Goal: Task Accomplishment & Management: Use online tool/utility

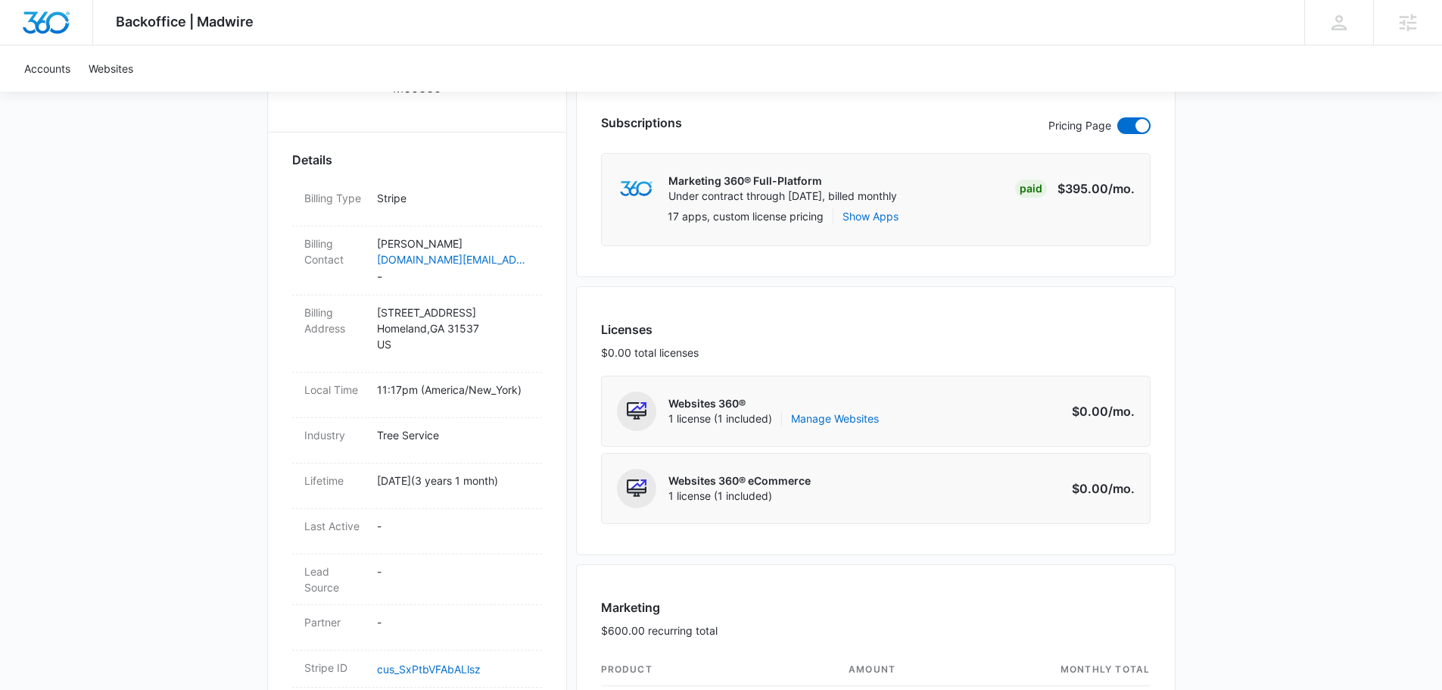
scroll to position [454, 0]
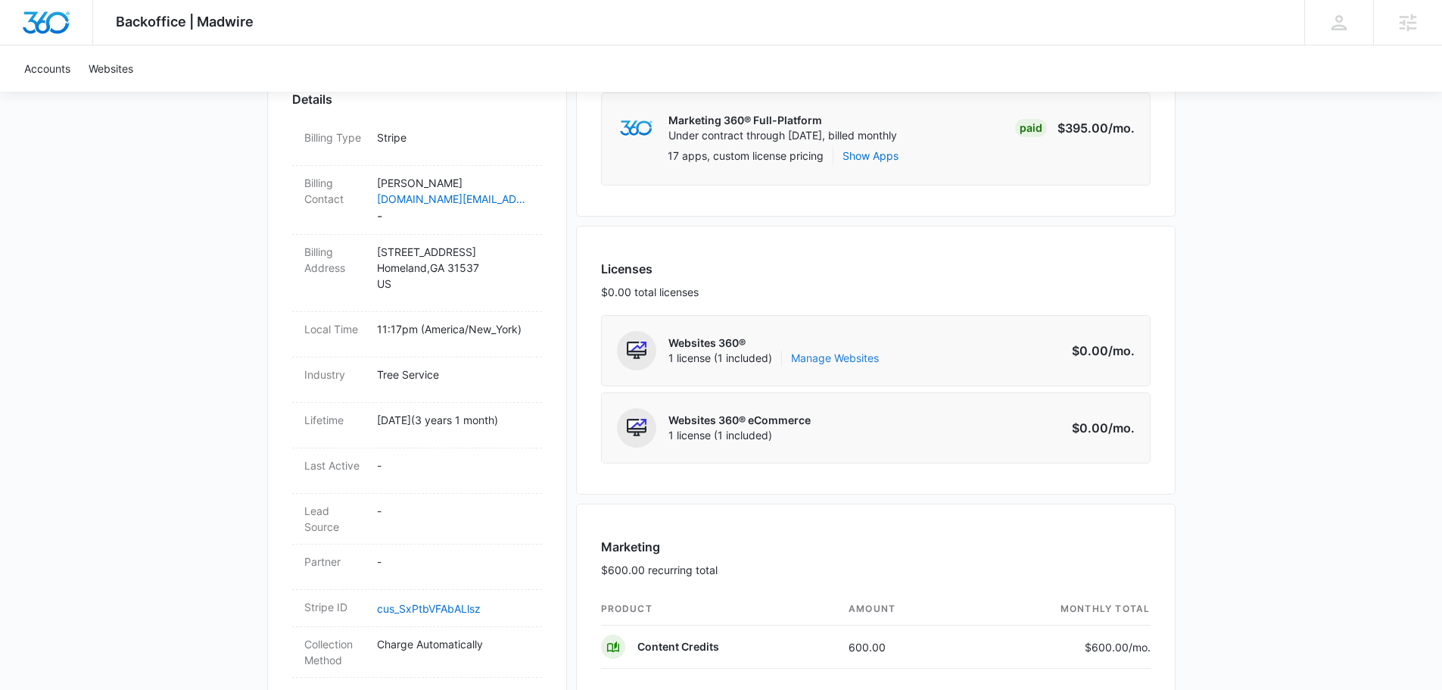
click at [827, 350] on link "Manage Websites" at bounding box center [835, 357] width 88 height 15
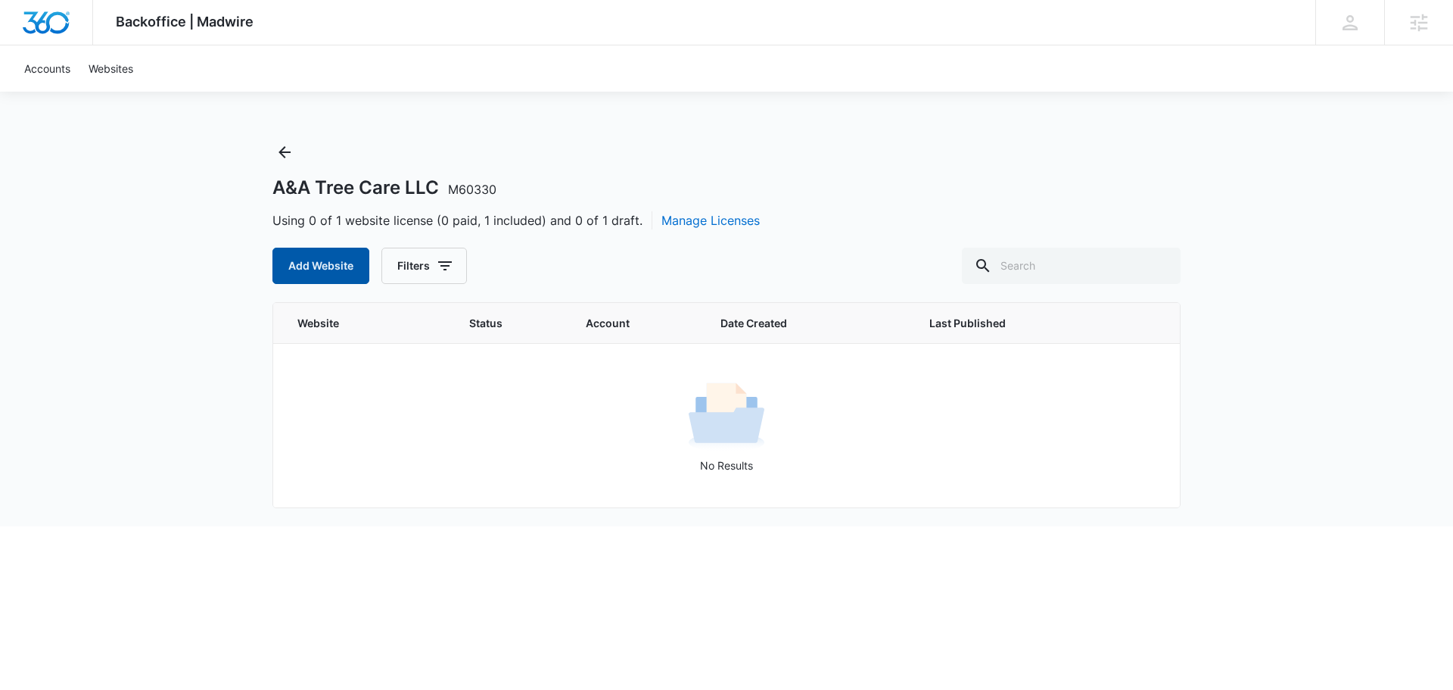
click at [279, 262] on button "Add Website" at bounding box center [320, 266] width 97 height 36
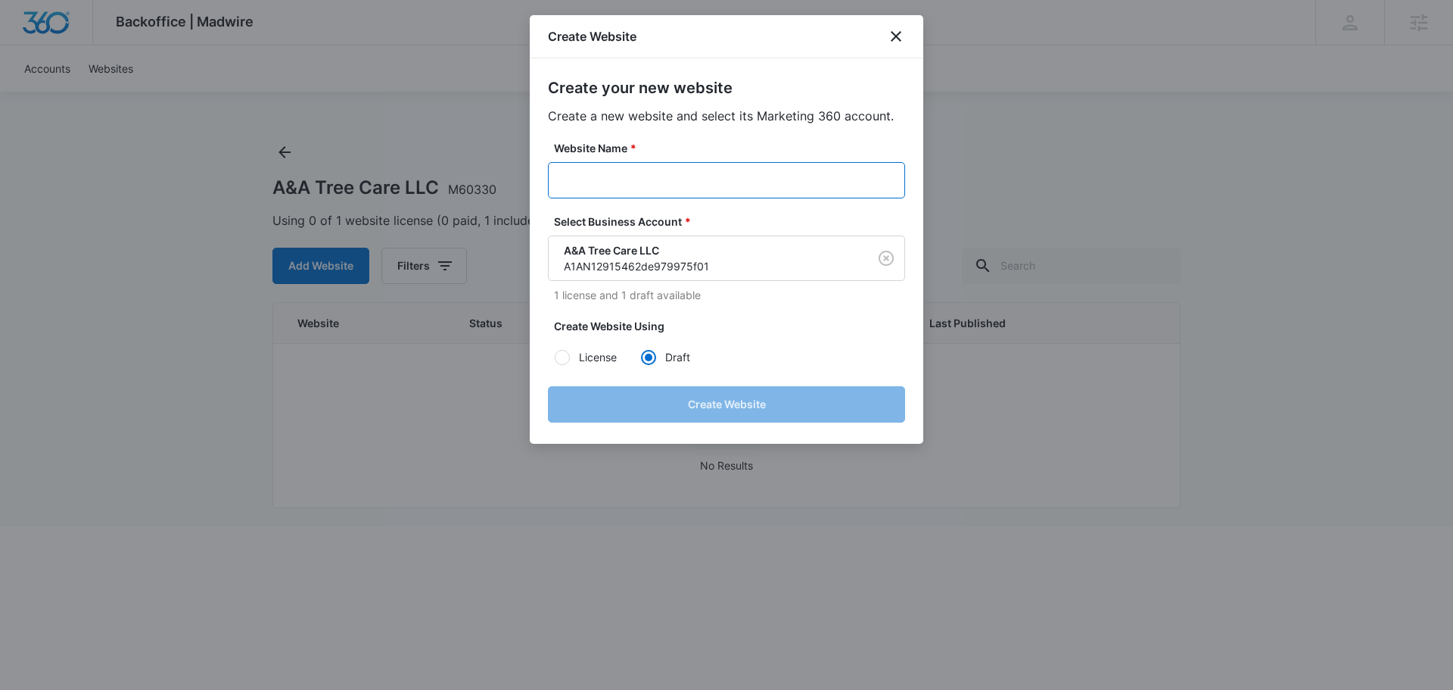
click at [670, 173] on input "Website Name *" at bounding box center [726, 180] width 357 height 36
paste input "M60330 - A&A Tree Care"
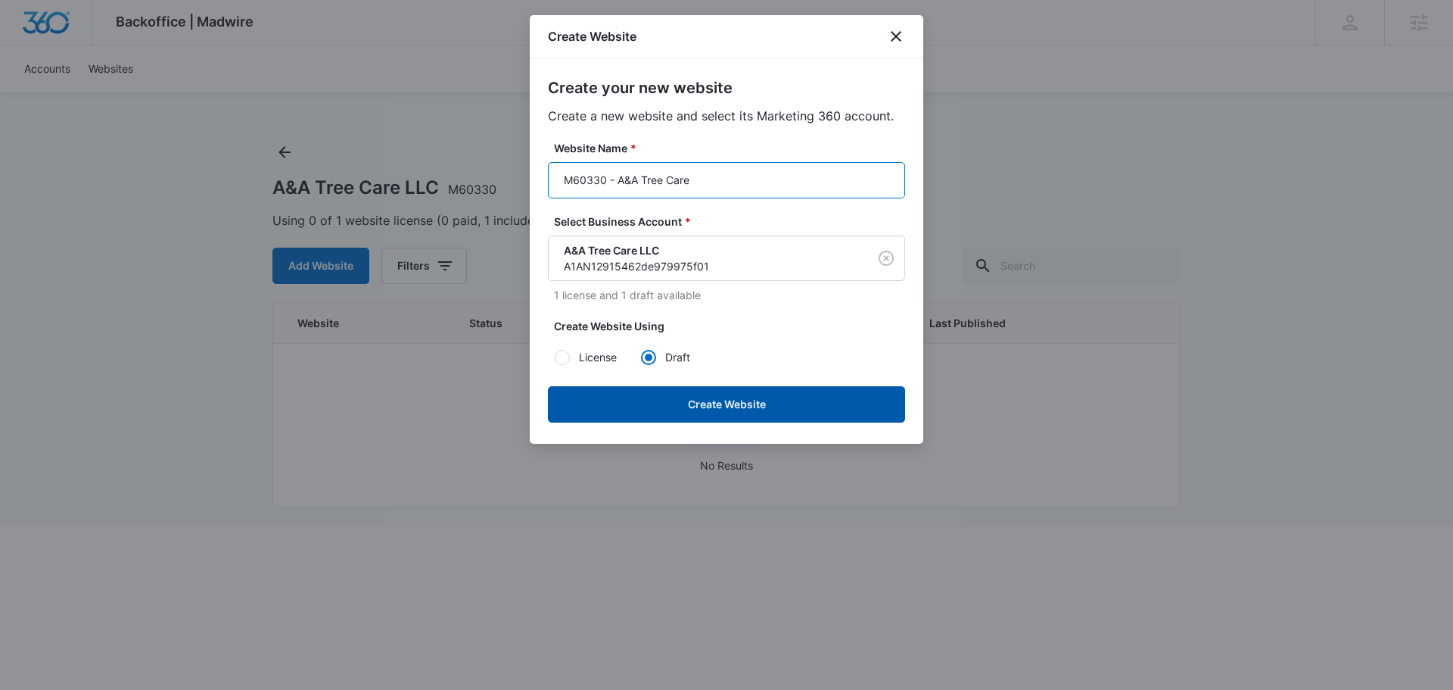
type input "M60330 - A&A Tree Care"
click at [763, 397] on button "Create Website" at bounding box center [726, 404] width 357 height 36
